Goal: Task Accomplishment & Management: Manage account settings

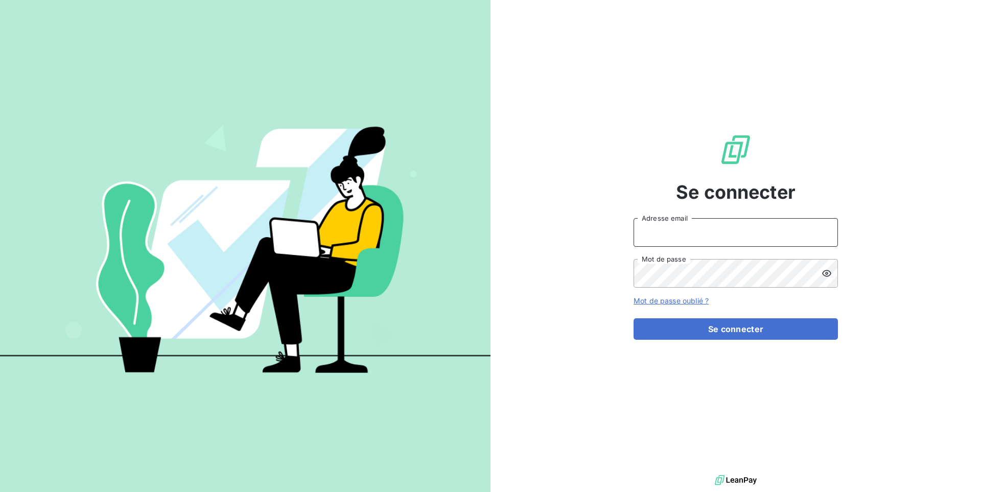
click at [713, 235] on input "Adresse email" at bounding box center [735, 232] width 204 height 29
type input "admin@a2pcomptabilite"
click at [633, 318] on button "Se connecter" at bounding box center [735, 328] width 204 height 21
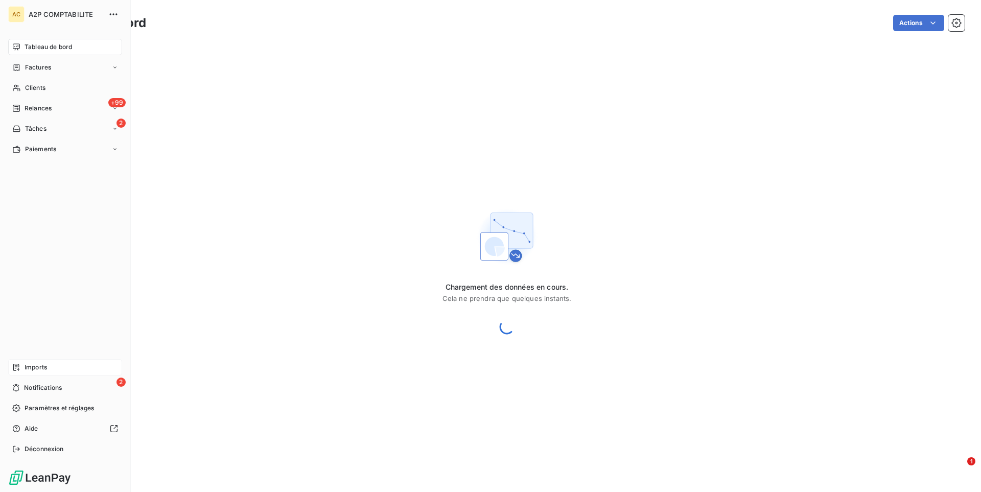
click at [43, 370] on span "Imports" at bounding box center [36, 367] width 22 height 9
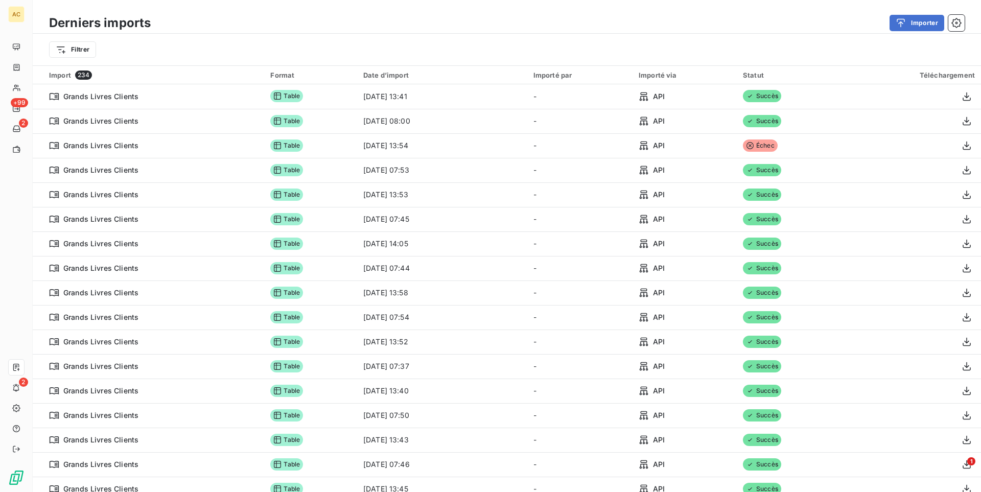
click at [381, 44] on div "Filtrer" at bounding box center [506, 49] width 915 height 19
